Goal: Task Accomplishment & Management: Complete application form

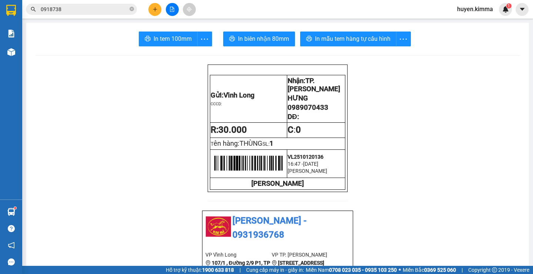
click at [152, 9] on button at bounding box center [155, 9] width 13 height 13
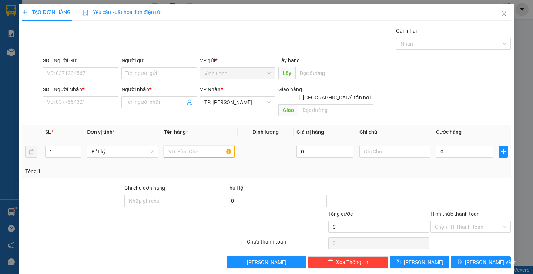
click at [189, 146] on input "text" at bounding box center [199, 152] width 71 height 12
type input "GÓI TRẮNG"
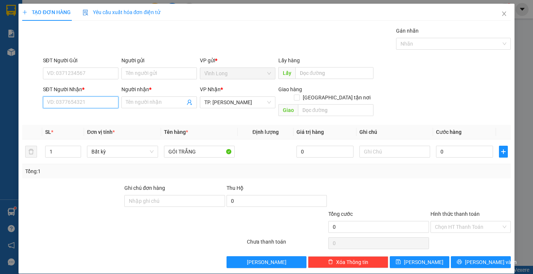
click at [102, 102] on input "SĐT Người Nhận *" at bounding box center [81, 102] width 76 height 12
type input "0889534981"
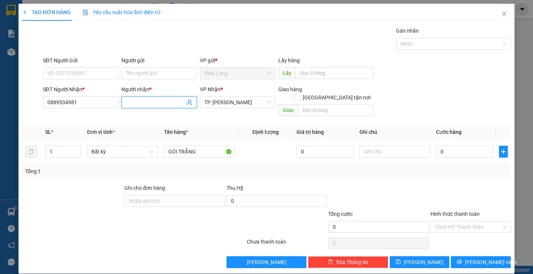
click at [154, 101] on input "Người nhận *" at bounding box center [155, 102] width 59 height 8
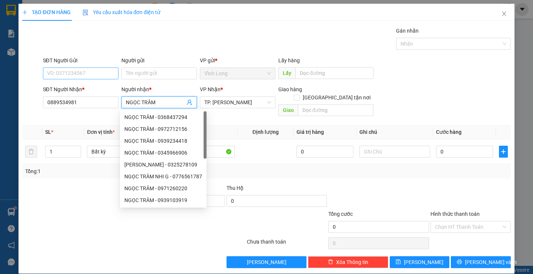
type input "NGỌC TRÂM"
click at [104, 76] on input "SĐT Người Gửi" at bounding box center [81, 73] width 76 height 12
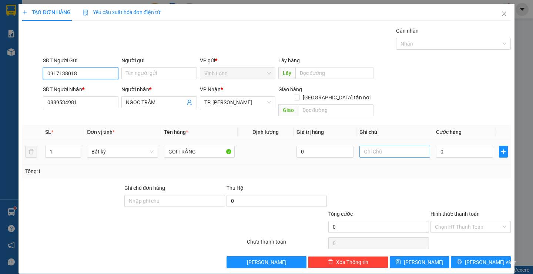
type input "0917138018"
click at [399, 146] on input "text" at bounding box center [395, 152] width 71 height 12
type input "H"
click at [453, 146] on input "0" at bounding box center [464, 152] width 57 height 12
type input "3"
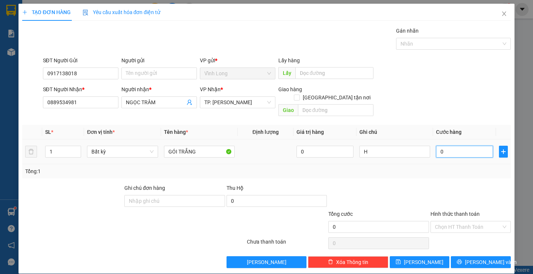
type input "3"
type input "30"
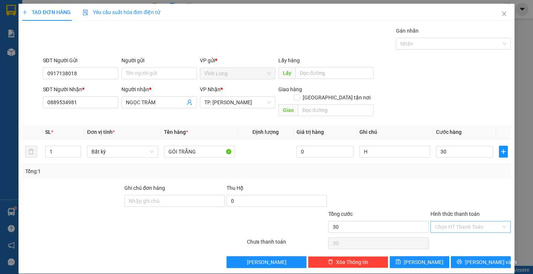
type input "30.000"
drag, startPoint x: 476, startPoint y: 218, endPoint x: 467, endPoint y: 234, distance: 18.7
click at [476, 221] on input "Hình thức thanh toán" at bounding box center [468, 226] width 66 height 11
click at [464, 236] on div "Tại văn phòng" at bounding box center [466, 233] width 70 height 8
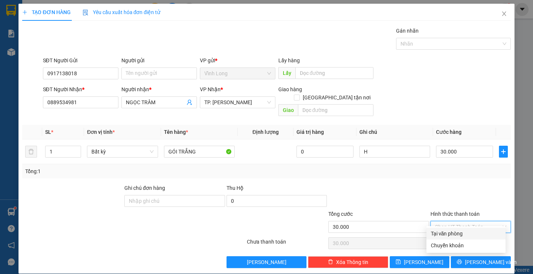
type input "0"
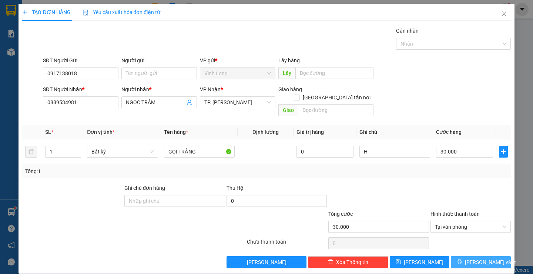
click at [477, 258] on span "[PERSON_NAME] và In" at bounding box center [491, 262] width 52 height 8
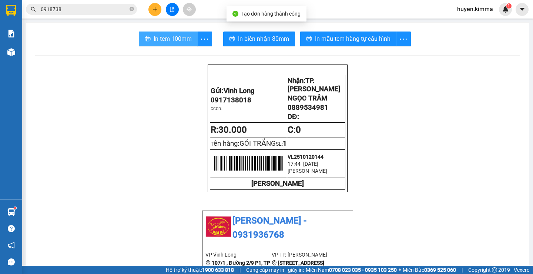
click at [180, 40] on span "In tem 100mm" at bounding box center [173, 38] width 38 height 9
